Goal: Transaction & Acquisition: Purchase product/service

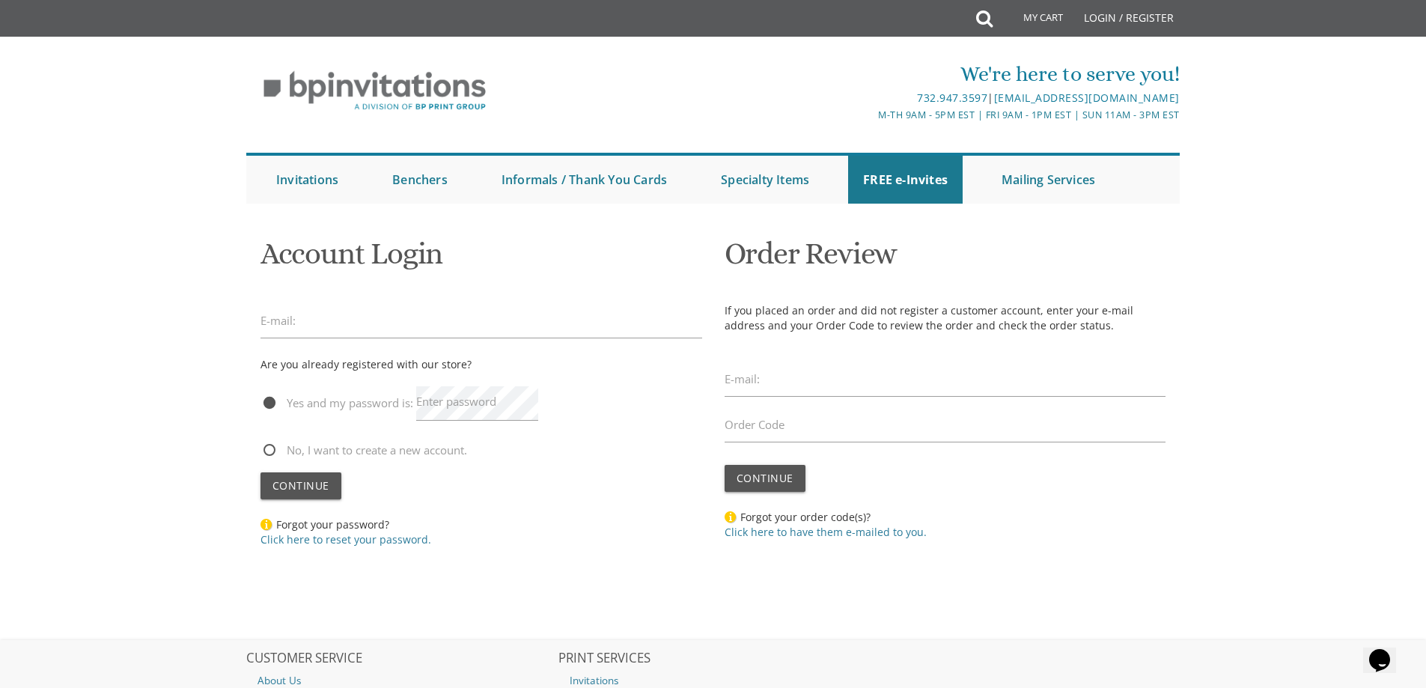
click at [287, 321] on label "E-mail:" at bounding box center [277, 321] width 35 height 16
click at [1109, 13] on link "Login / Register" at bounding box center [1128, 18] width 105 height 36
click at [278, 320] on label "E-mail:" at bounding box center [277, 321] width 35 height 16
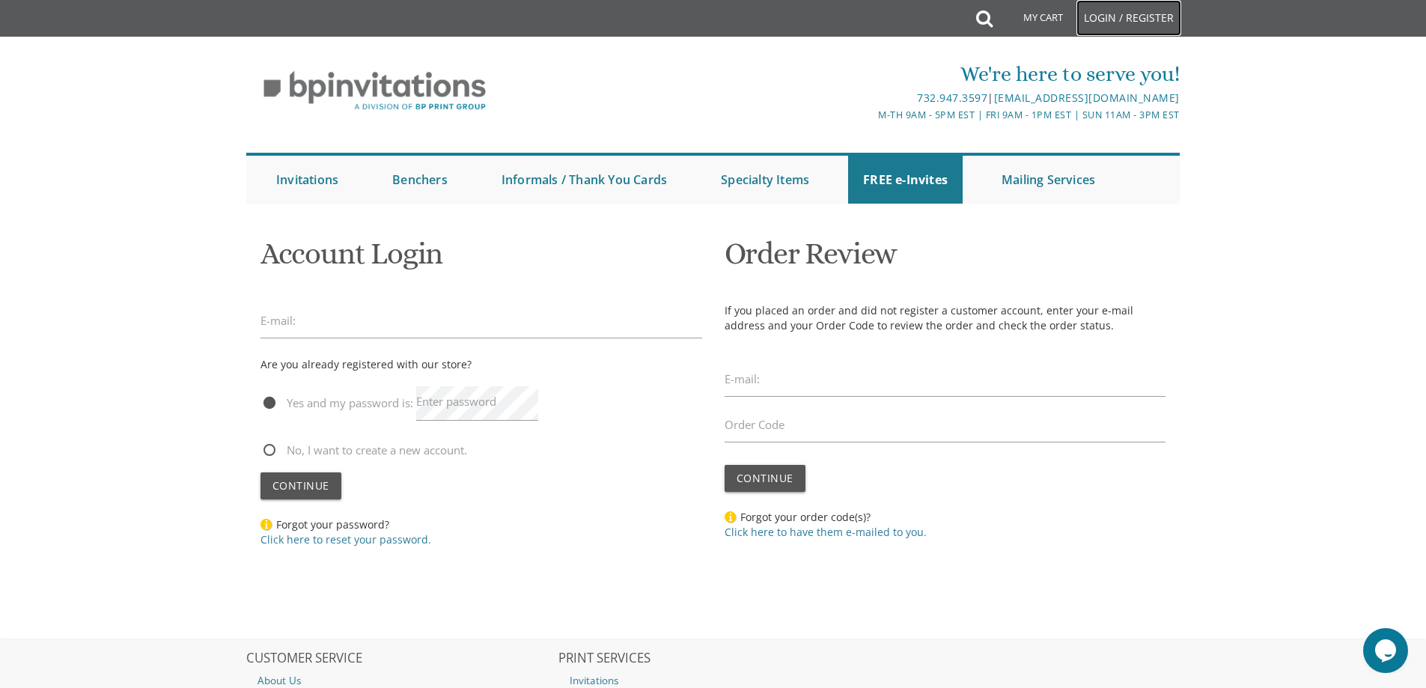
click at [1117, 17] on link "Login / Register" at bounding box center [1128, 18] width 105 height 36
click at [299, 324] on input "email" at bounding box center [481, 321] width 442 height 34
type input "arkitektz8@gmail.com"
click at [448, 402] on label "Enter password" at bounding box center [456, 402] width 80 height 16
click at [311, 489] on span "Continue" at bounding box center [300, 485] width 57 height 14
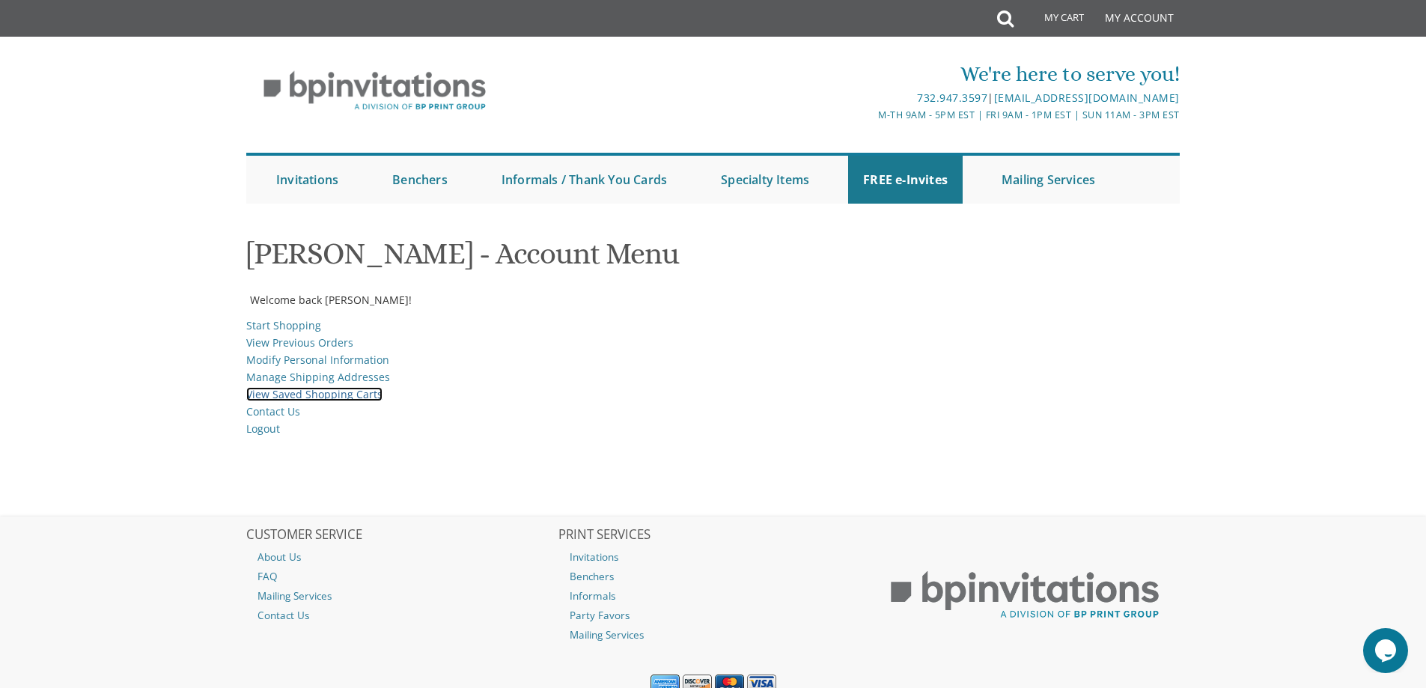
click at [300, 388] on link "View Saved Shopping Carts" at bounding box center [314, 394] width 136 height 14
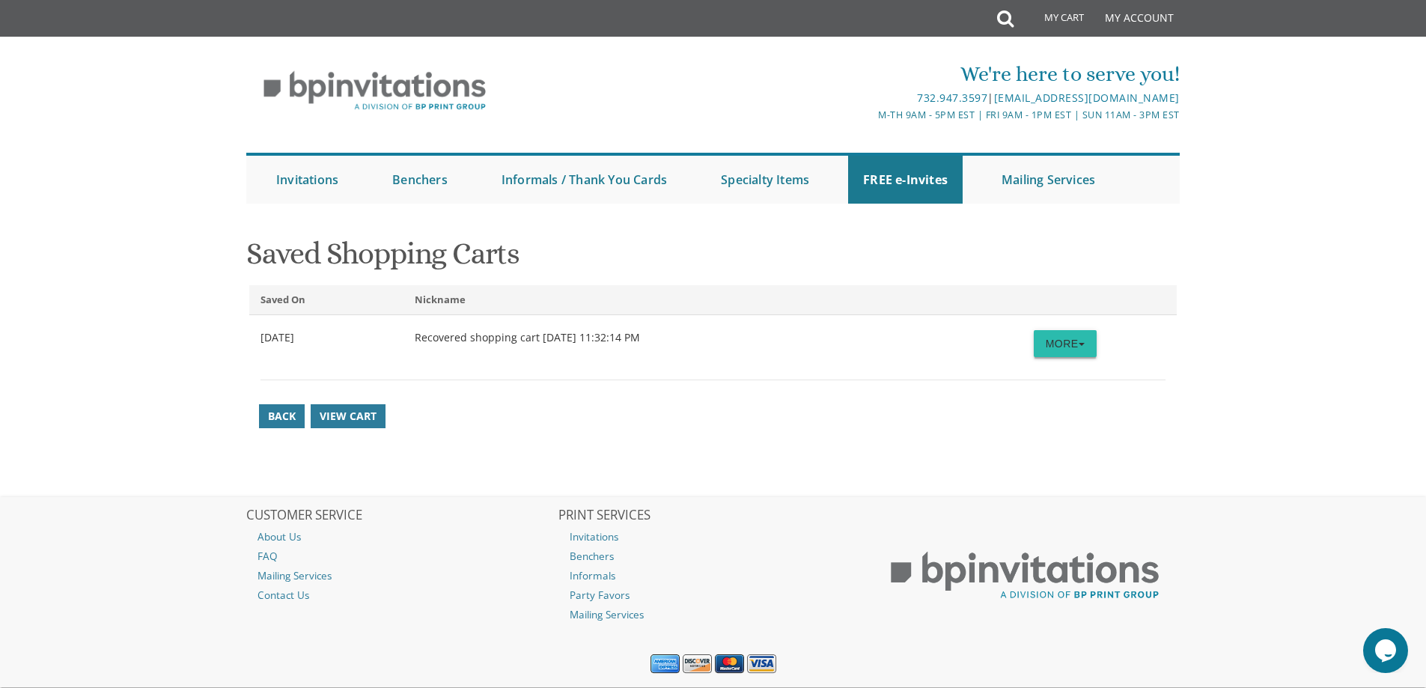
click at [1068, 351] on button "More" at bounding box center [1065, 343] width 63 height 27
click at [480, 337] on div "Recovered shopping cart 8/28/2025 11:32:14 PM" at bounding box center [712, 337] width 618 height 15
click at [1063, 335] on button "More" at bounding box center [1065, 343] width 63 height 27
click at [1046, 370] on link "Restore" at bounding box center [1036, 372] width 118 height 19
click at [352, 413] on span "View Cart" at bounding box center [348, 416] width 57 height 15
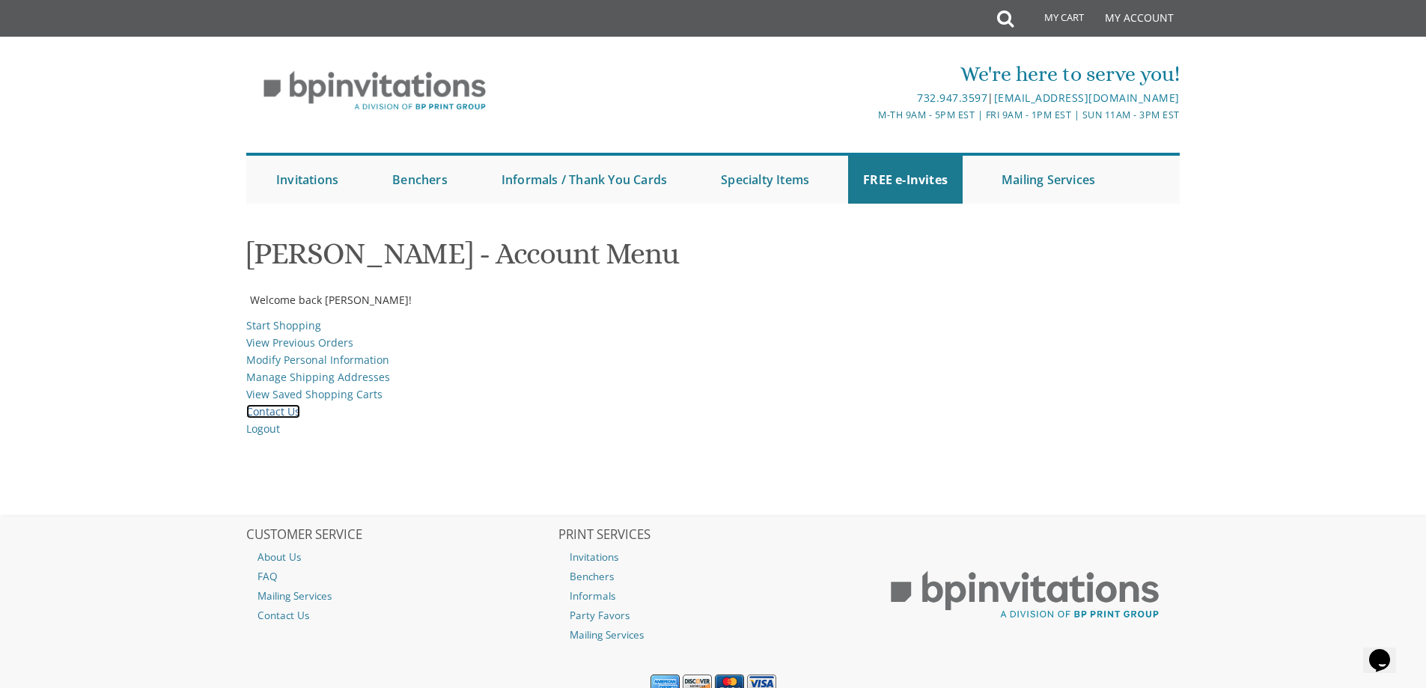
click at [284, 406] on link "Contact Us" at bounding box center [273, 411] width 54 height 14
